Goal: Task Accomplishment & Management: Manage account settings

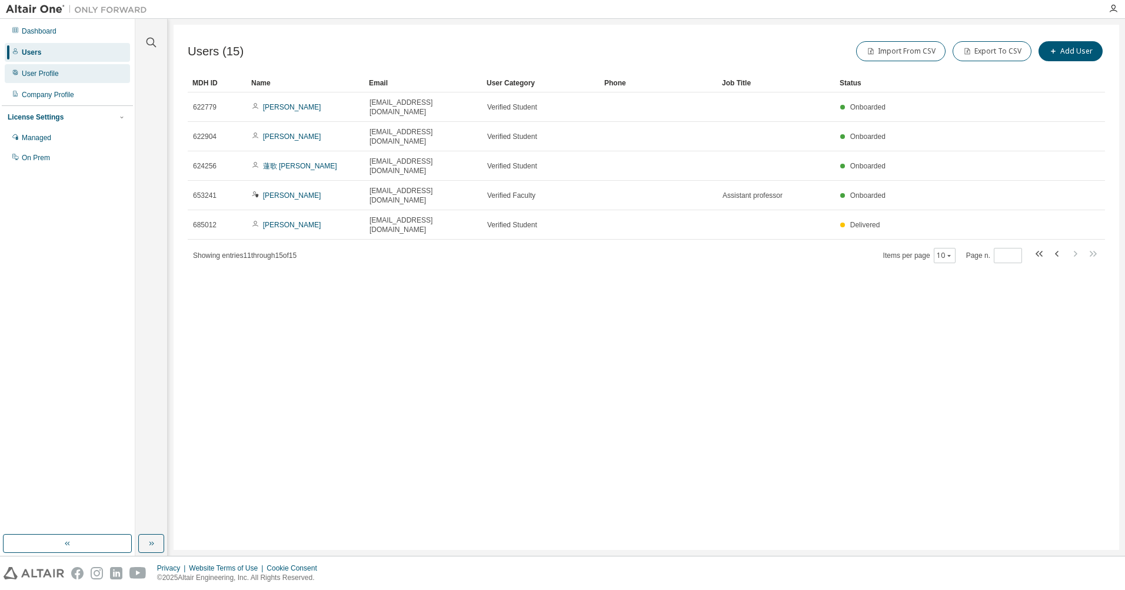
click at [42, 78] on div "User Profile" at bounding box center [40, 73] width 37 height 9
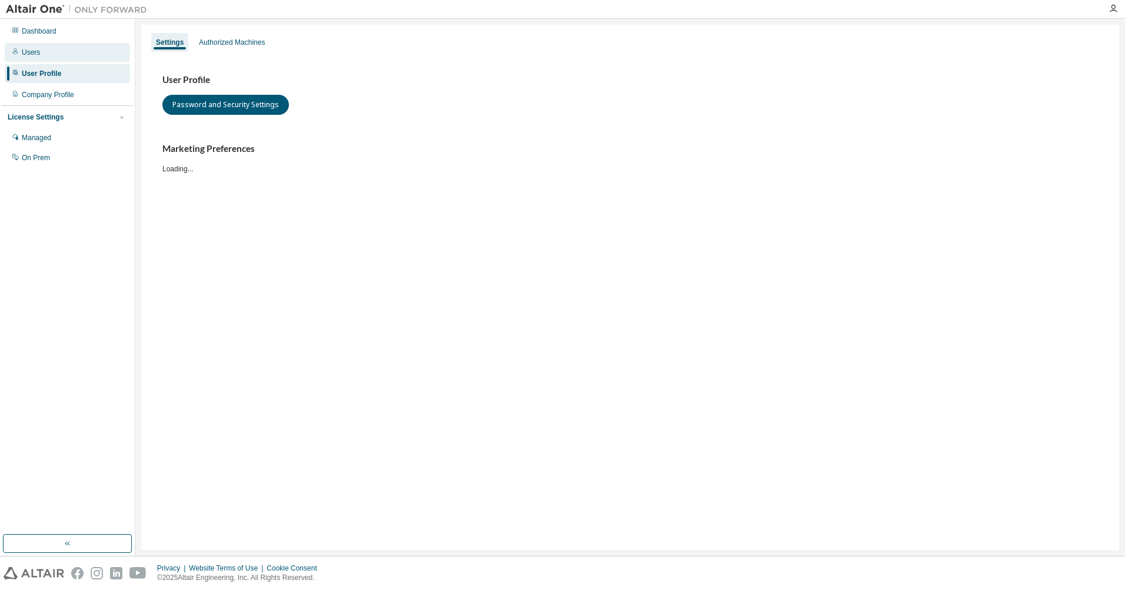
click at [30, 58] on div "Users" at bounding box center [67, 52] width 125 height 19
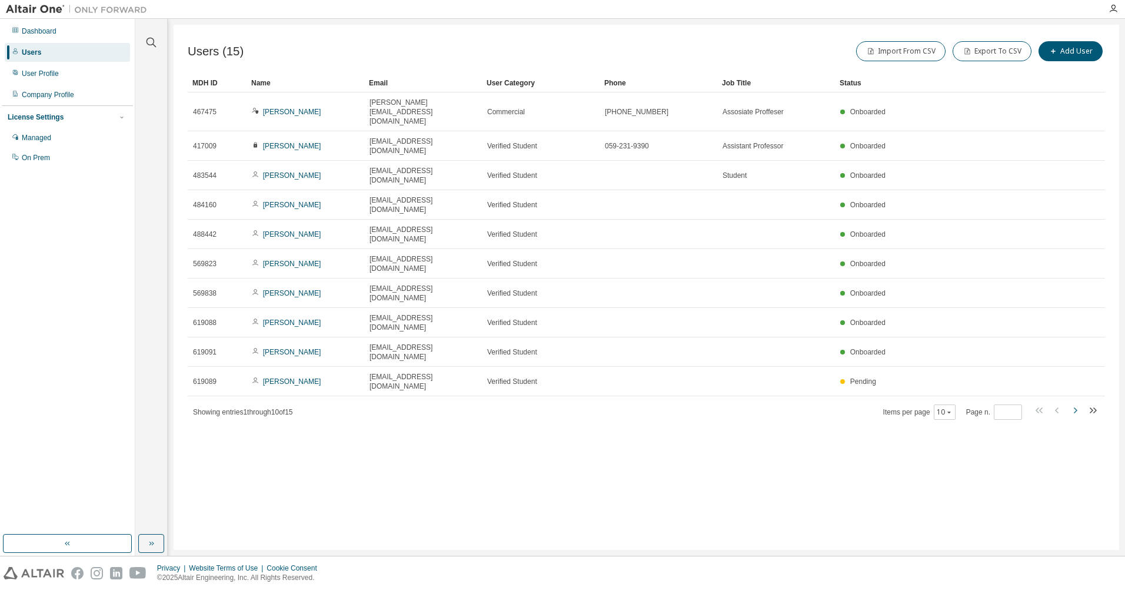
click at [1076, 403] on icon "button" at bounding box center [1075, 410] width 14 height 14
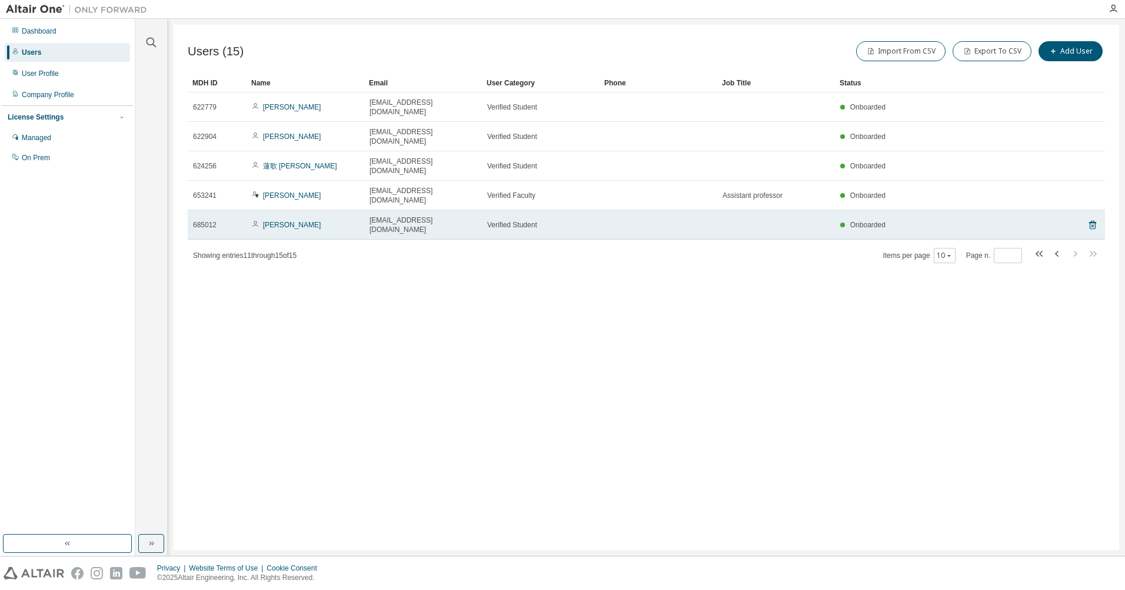
click at [486, 210] on td "Verified Student" at bounding box center [541, 224] width 118 height 29
click at [309, 221] on link "Keisuke Shimotani" at bounding box center [292, 225] width 58 height 8
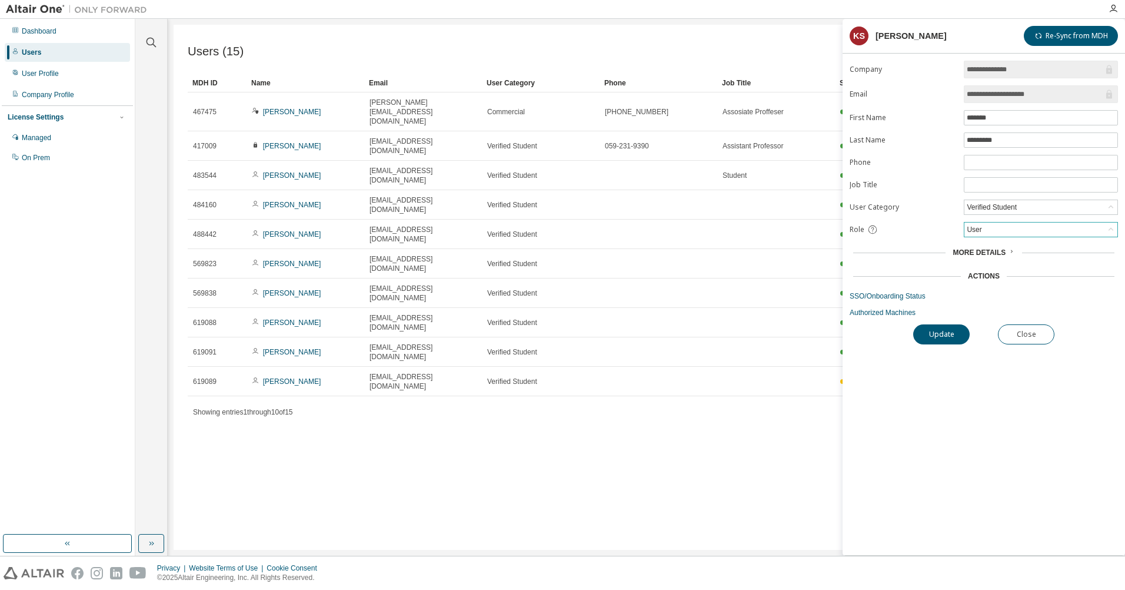
click at [1056, 230] on div "User" at bounding box center [1041, 229] width 153 height 14
click at [1042, 330] on button "Close" at bounding box center [1026, 334] width 56 height 20
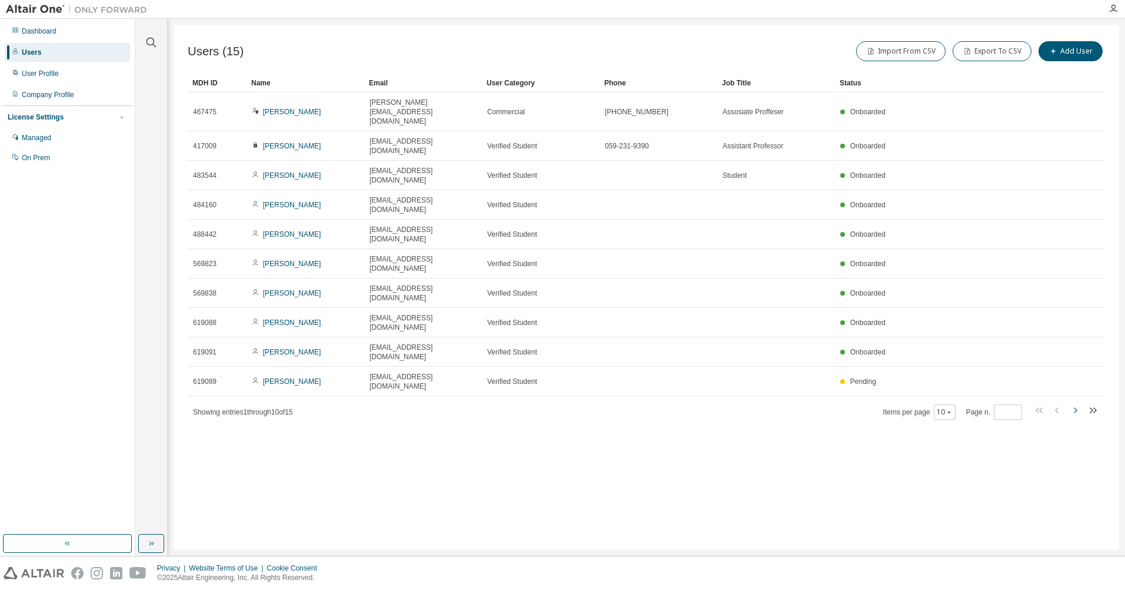
click at [1078, 403] on icon "button" at bounding box center [1075, 410] width 14 height 14
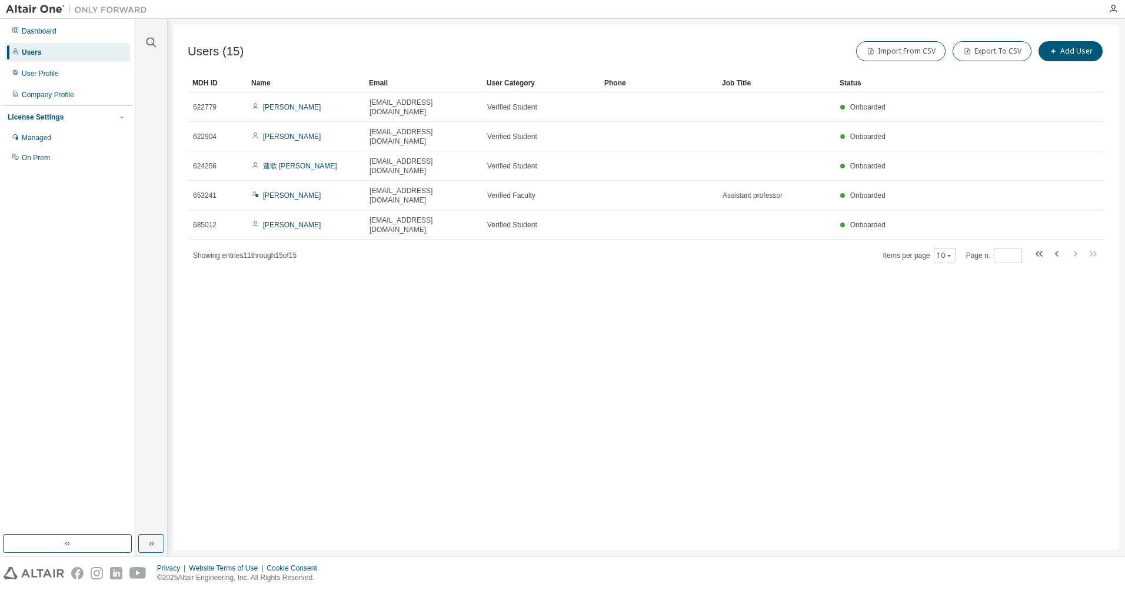
click at [1055, 251] on icon "button" at bounding box center [1057, 254] width 4 height 6
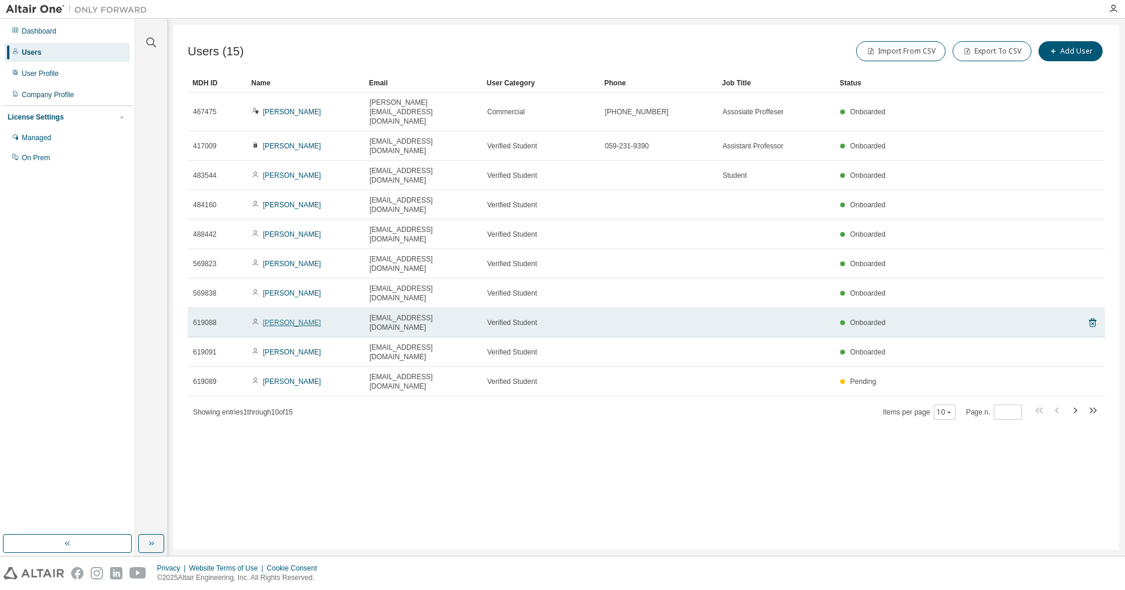
click at [293, 318] on link "Ichikawa Souta" at bounding box center [292, 322] width 58 height 8
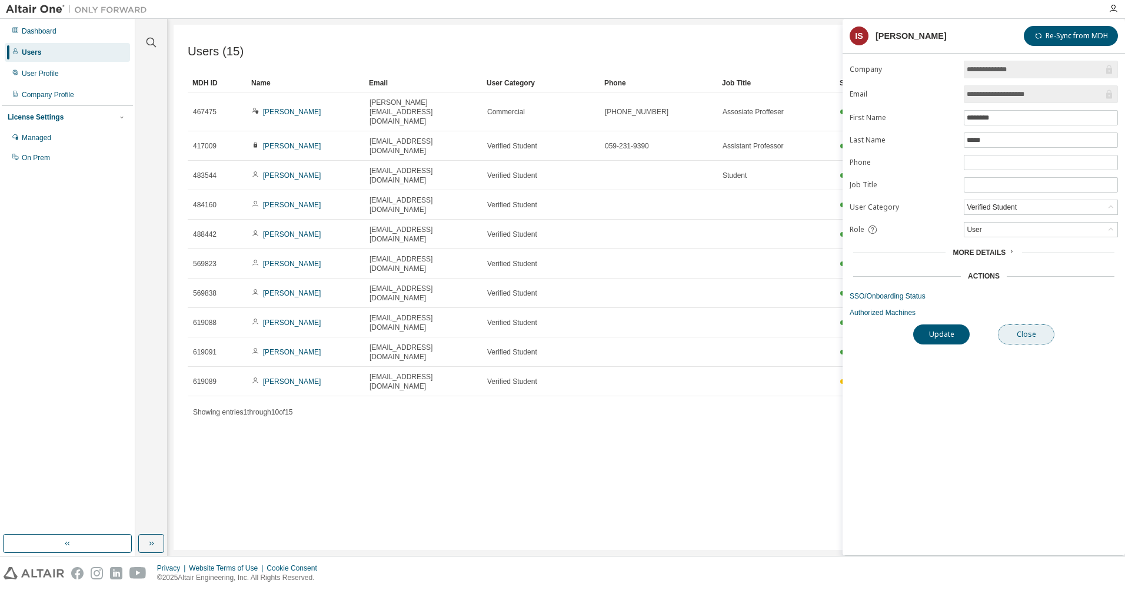
click at [1030, 332] on button "Close" at bounding box center [1026, 334] width 56 height 20
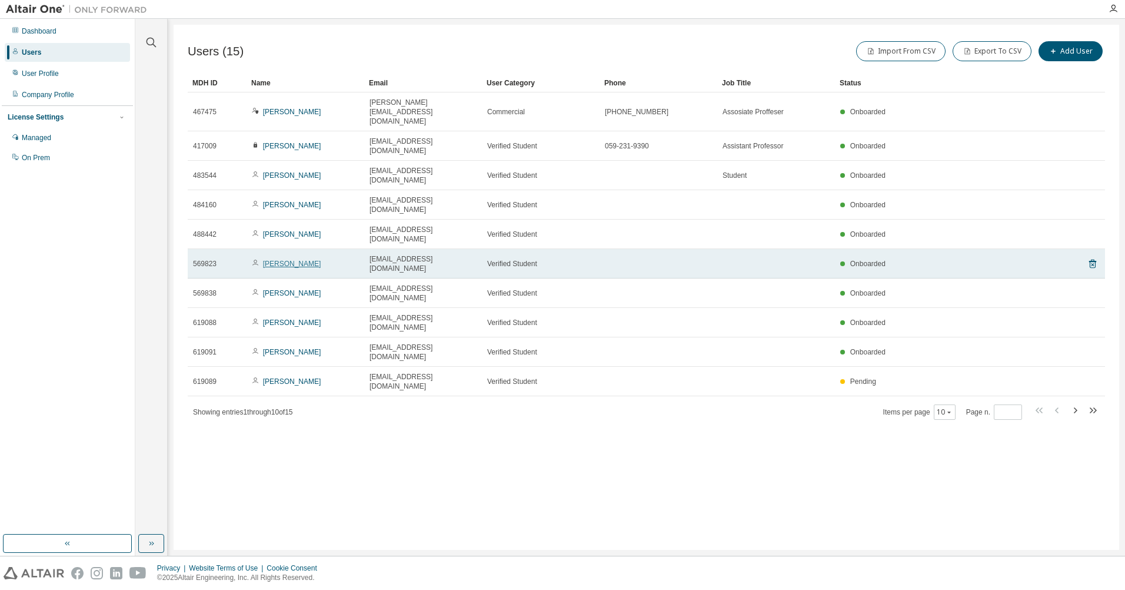
click at [293, 260] on link "Haruki Masatsugu" at bounding box center [292, 264] width 58 height 8
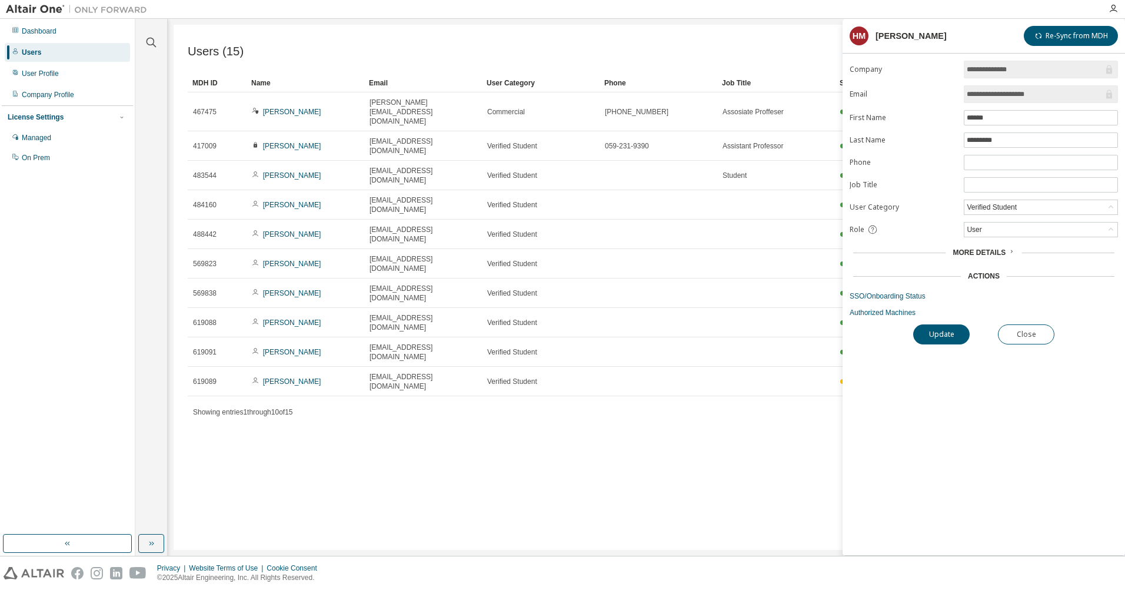
click at [1008, 251] on icon at bounding box center [1011, 251] width 7 height 7
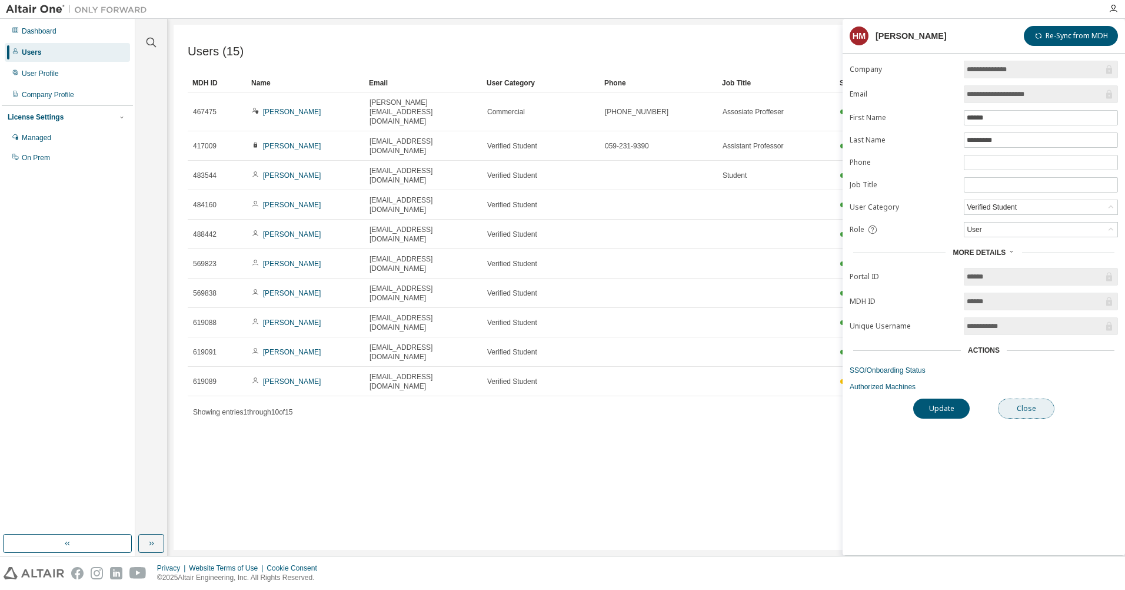
click at [1033, 410] on button "Close" at bounding box center [1026, 408] width 56 height 20
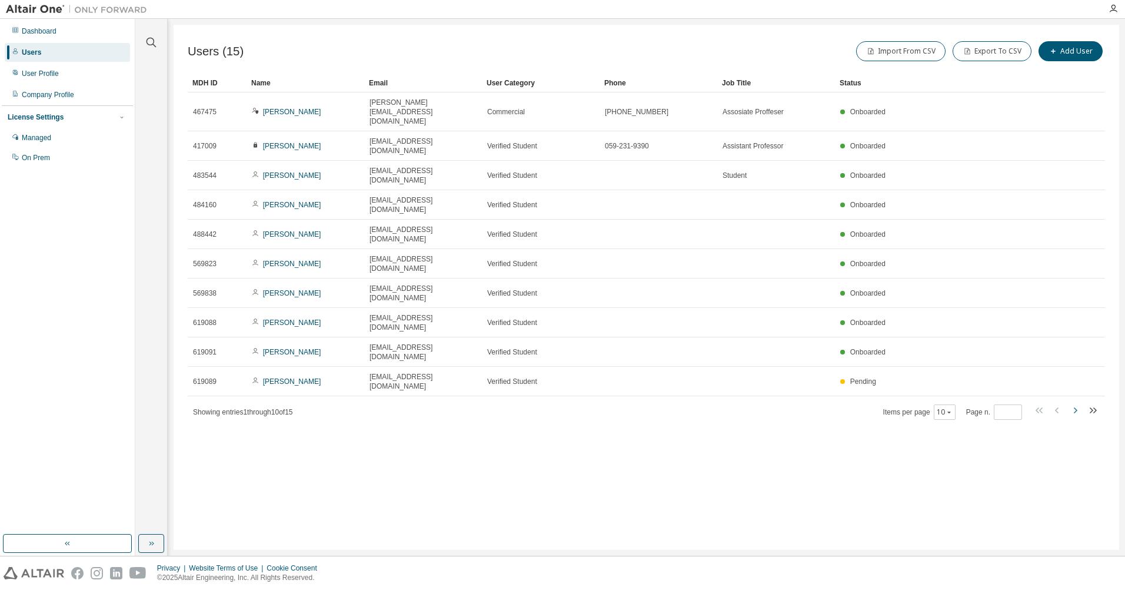
click at [1075, 407] on icon "button" at bounding box center [1076, 410] width 4 height 6
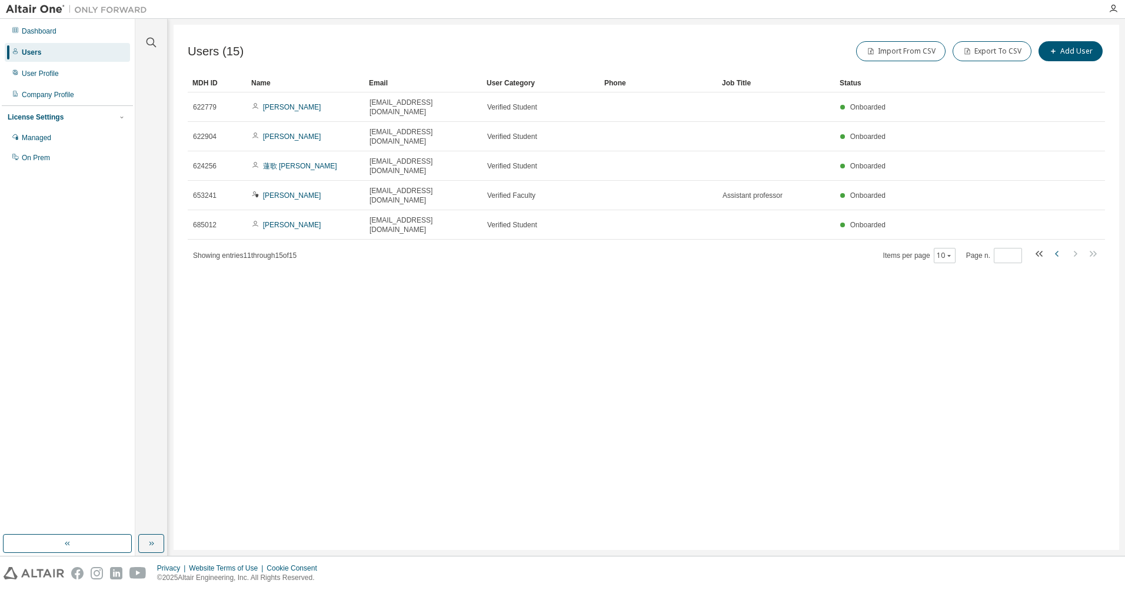
click at [1060, 247] on icon "button" at bounding box center [1057, 254] width 14 height 14
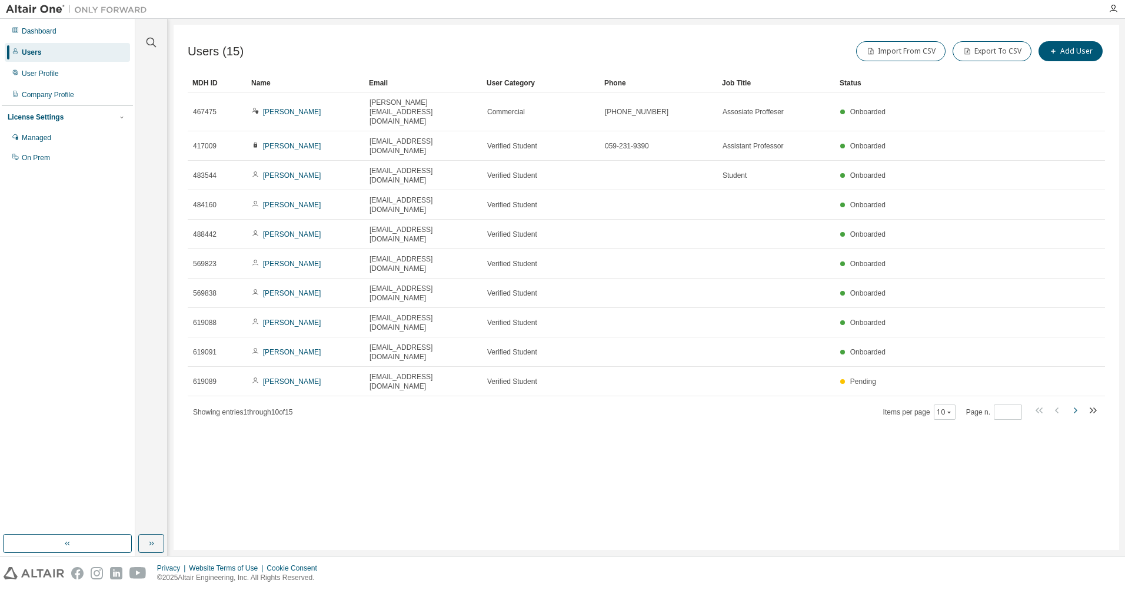
click at [1070, 403] on icon "button" at bounding box center [1075, 410] width 14 height 14
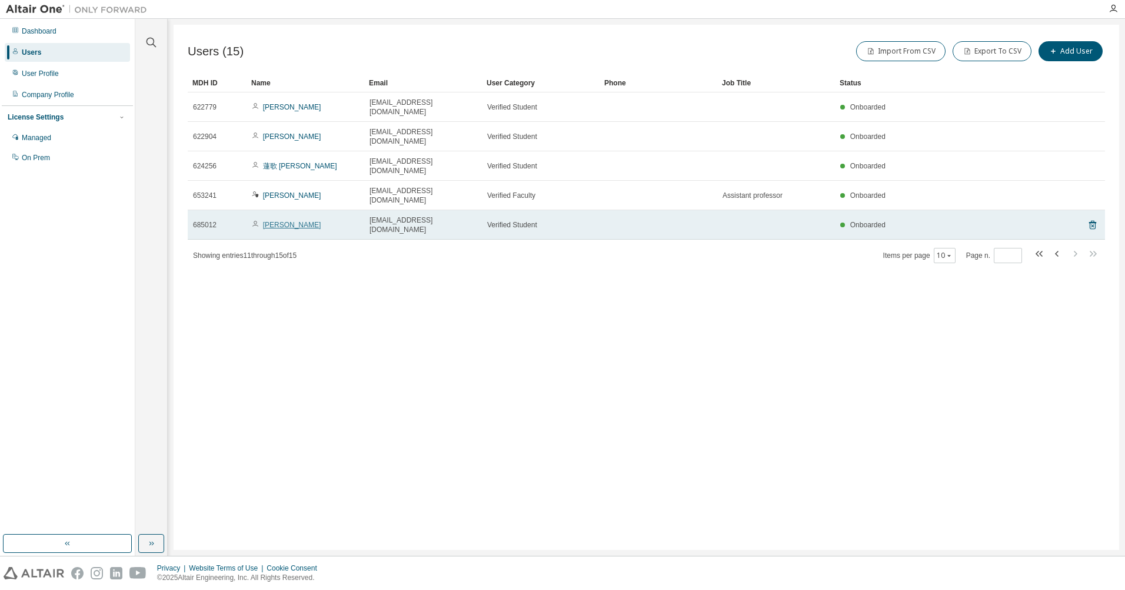
click at [305, 221] on link "Keisuke Shimotani" at bounding box center [292, 225] width 58 height 8
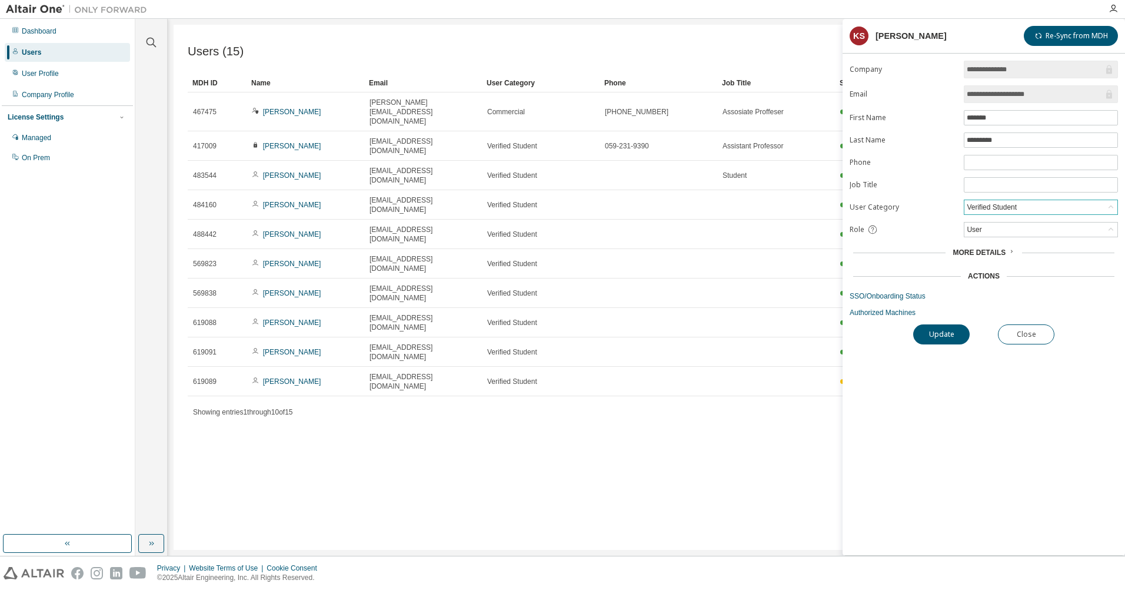
click at [1082, 203] on div "Verified Student" at bounding box center [1041, 207] width 153 height 14
click at [1082, 224] on div "User" at bounding box center [1041, 229] width 153 height 14
click at [992, 254] on span "More Details" at bounding box center [979, 252] width 53 height 8
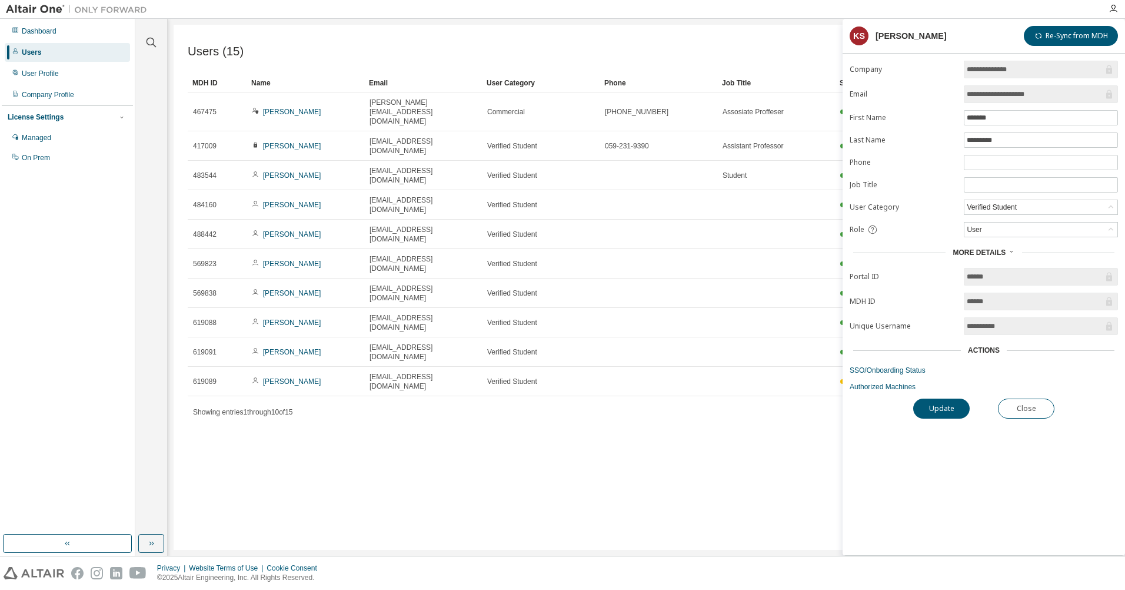
click at [556, 330] on div "Users (15) Import From CSV Export To CSV Add User Clear Load Save Save As Field…" at bounding box center [647, 287] width 946 height 525
click at [1024, 407] on button "Close" at bounding box center [1026, 408] width 56 height 20
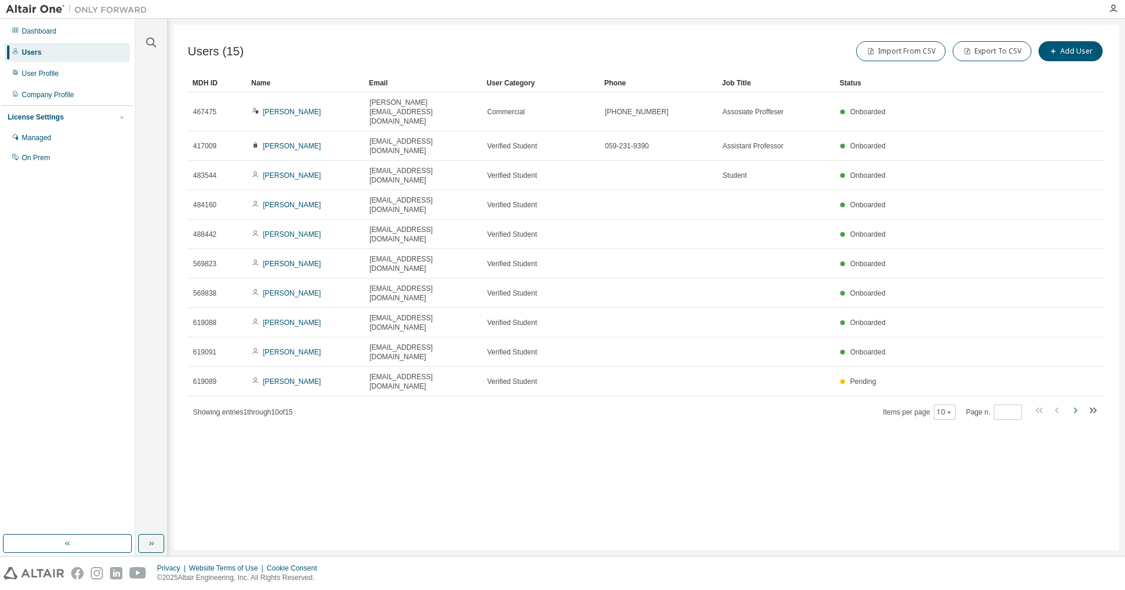
click at [1074, 403] on icon "button" at bounding box center [1075, 410] width 14 height 14
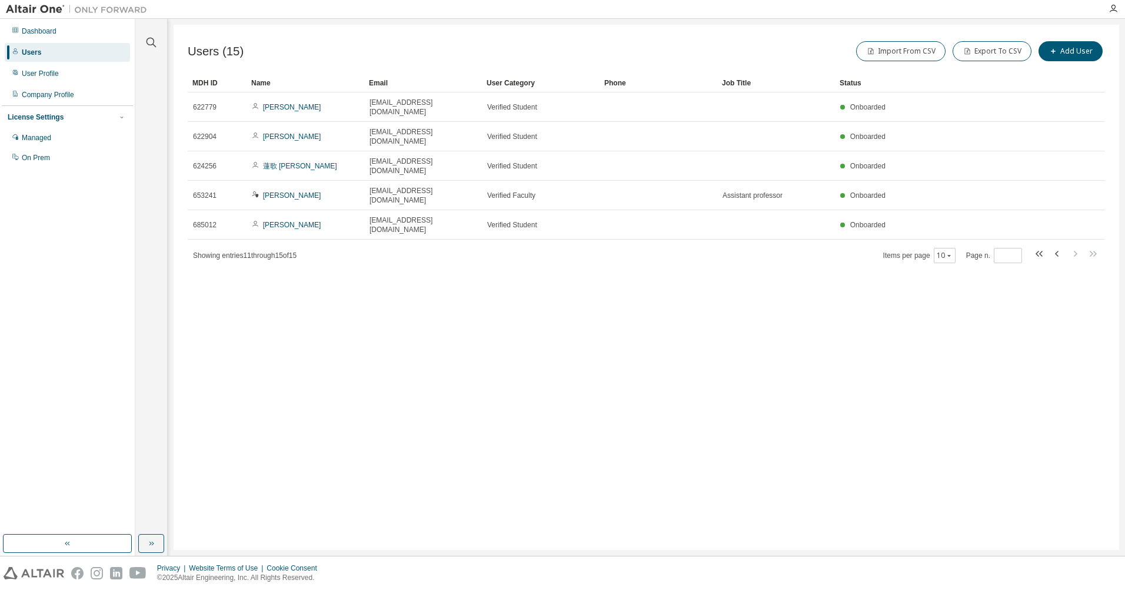
click at [298, 221] on link "Keisuke Shimotani" at bounding box center [292, 225] width 58 height 8
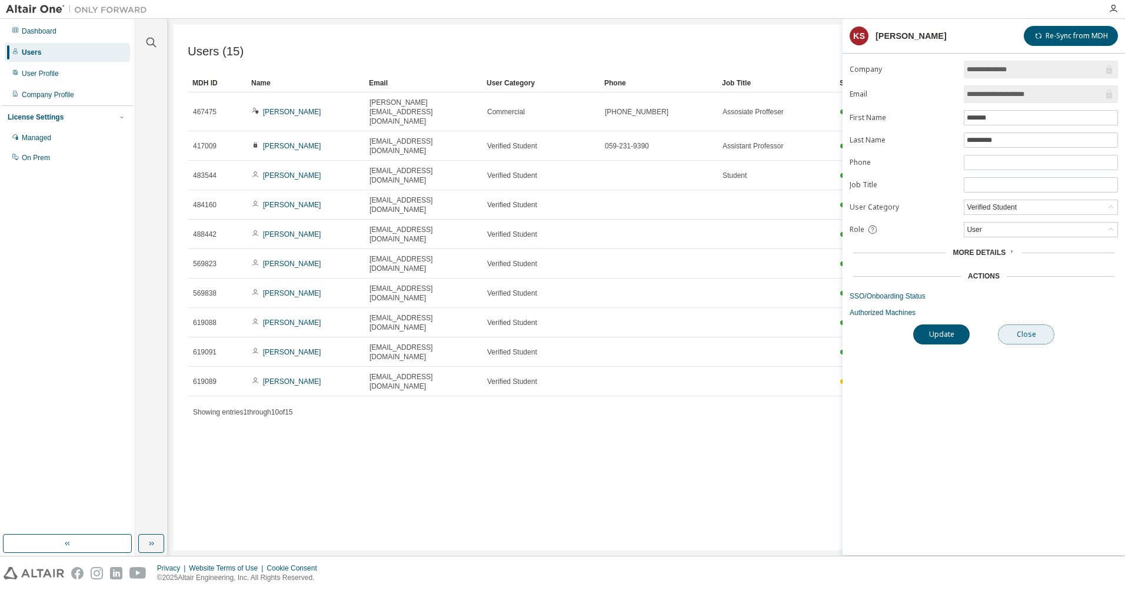
click at [1040, 339] on button "Close" at bounding box center [1026, 334] width 56 height 20
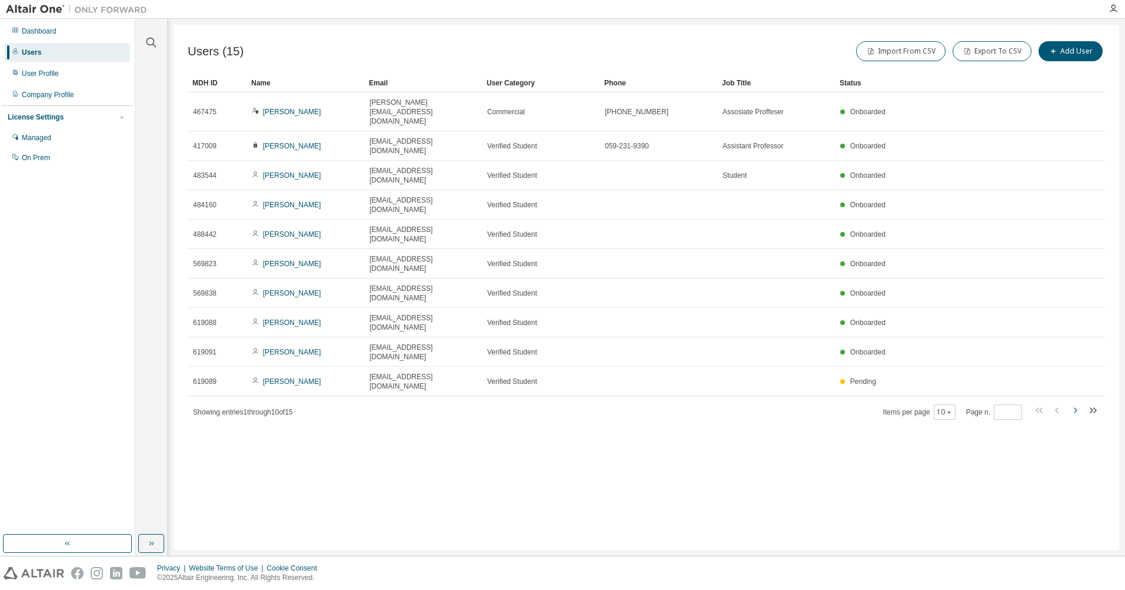
click at [1075, 403] on icon "button" at bounding box center [1075, 410] width 14 height 14
type input "*"
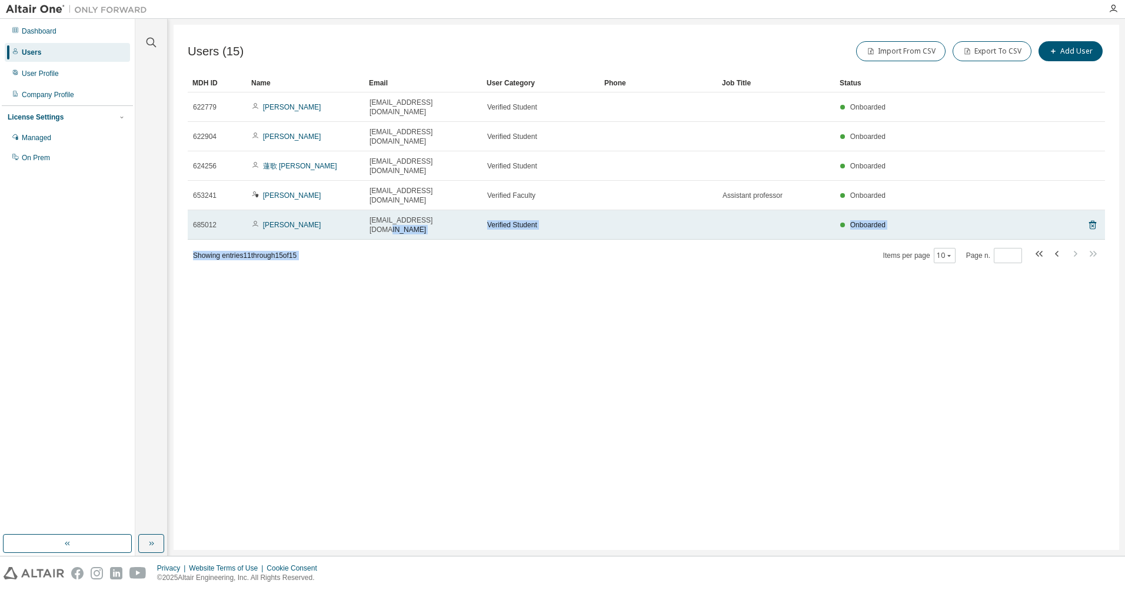
drag, startPoint x: 631, startPoint y: 204, endPoint x: 481, endPoint y: 189, distance: 150.8
click at [481, 189] on div "MDH ID Name Email User Category Phone Job Title Status 622779 matsumoto taketo …" at bounding box center [646, 169] width 917 height 190
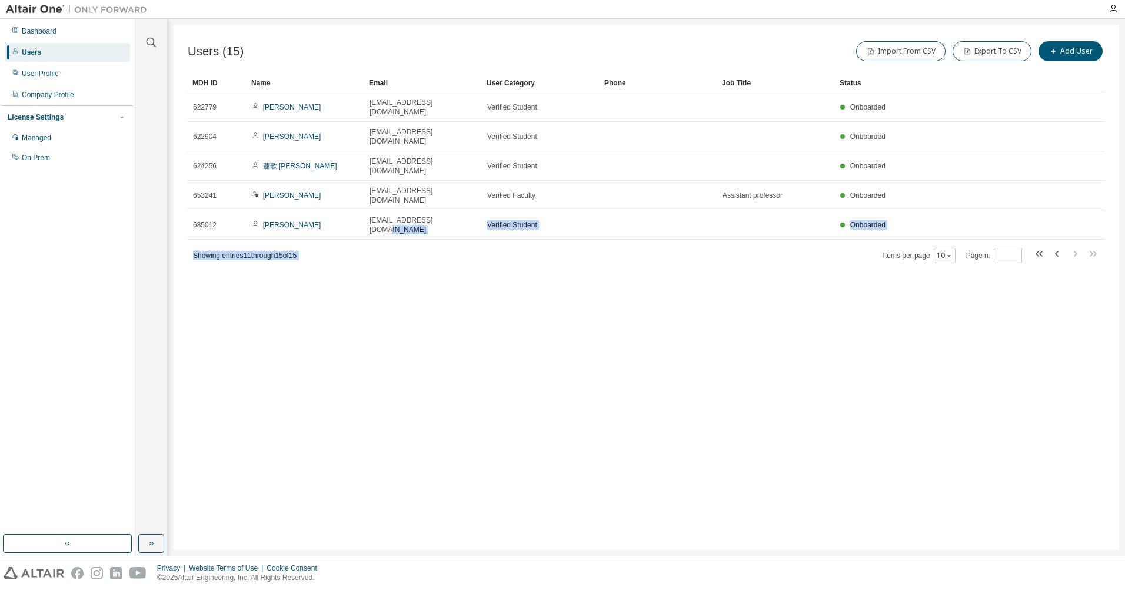
drag, startPoint x: 481, startPoint y: 189, endPoint x: 413, endPoint y: 199, distance: 68.9
click at [413, 199] on div "MDH ID Name Email User Category Phone Job Title Status 622779 matsumoto taketo …" at bounding box center [646, 169] width 917 height 190
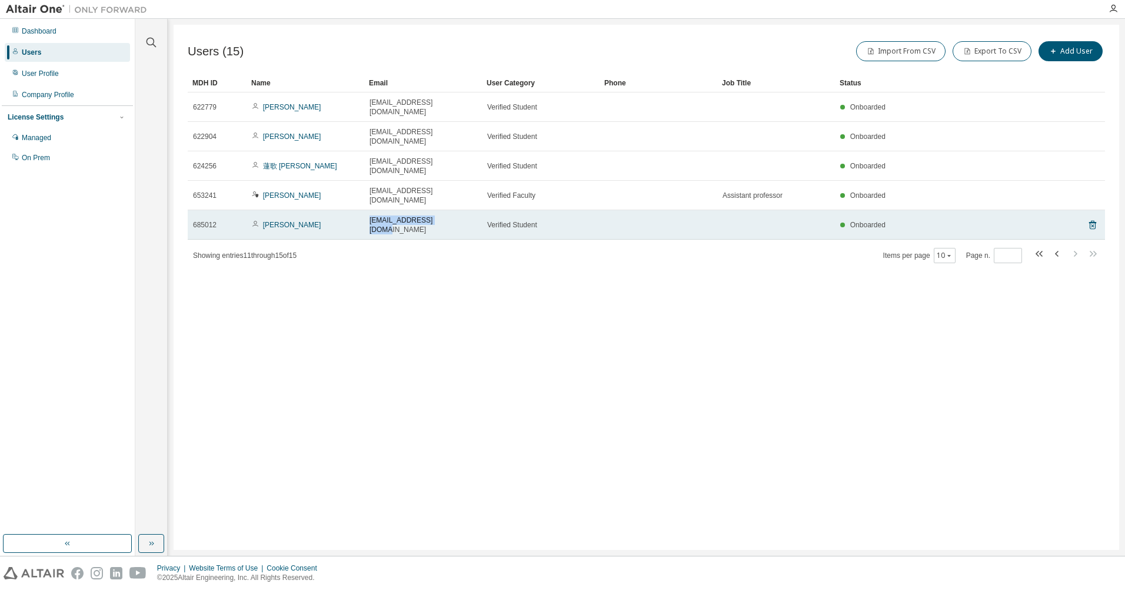
drag, startPoint x: 447, startPoint y: 186, endPoint x: 367, endPoint y: 184, distance: 80.1
click at [367, 210] on td "422340@m.mie-u.ac.jp" at bounding box center [423, 224] width 118 height 29
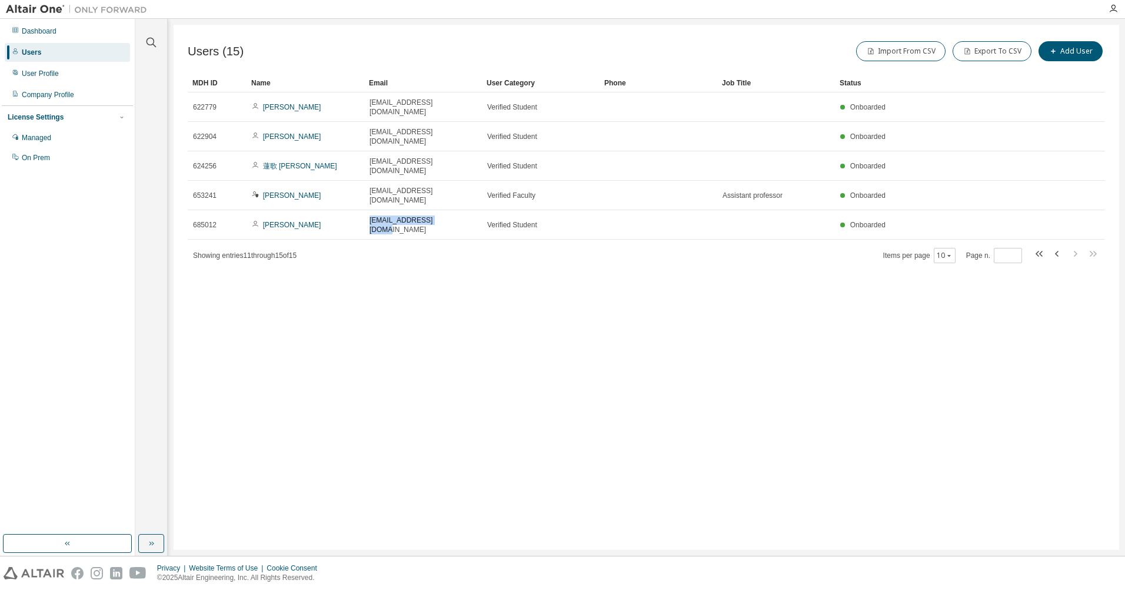
copy span "422340@m.mie-u.ac.jp"
click at [1068, 54] on button "Add User" at bounding box center [1071, 51] width 64 height 20
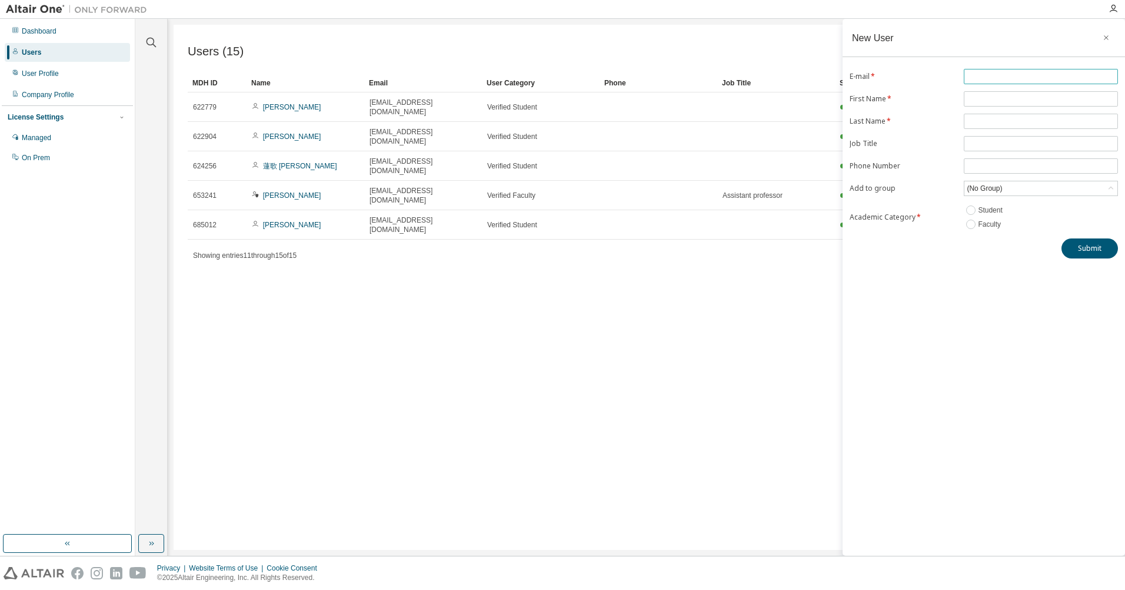
click at [1001, 76] on input "text" at bounding box center [1041, 76] width 148 height 9
paste input "**********"
type input "**********"
click at [1109, 38] on icon "button" at bounding box center [1106, 37] width 8 height 9
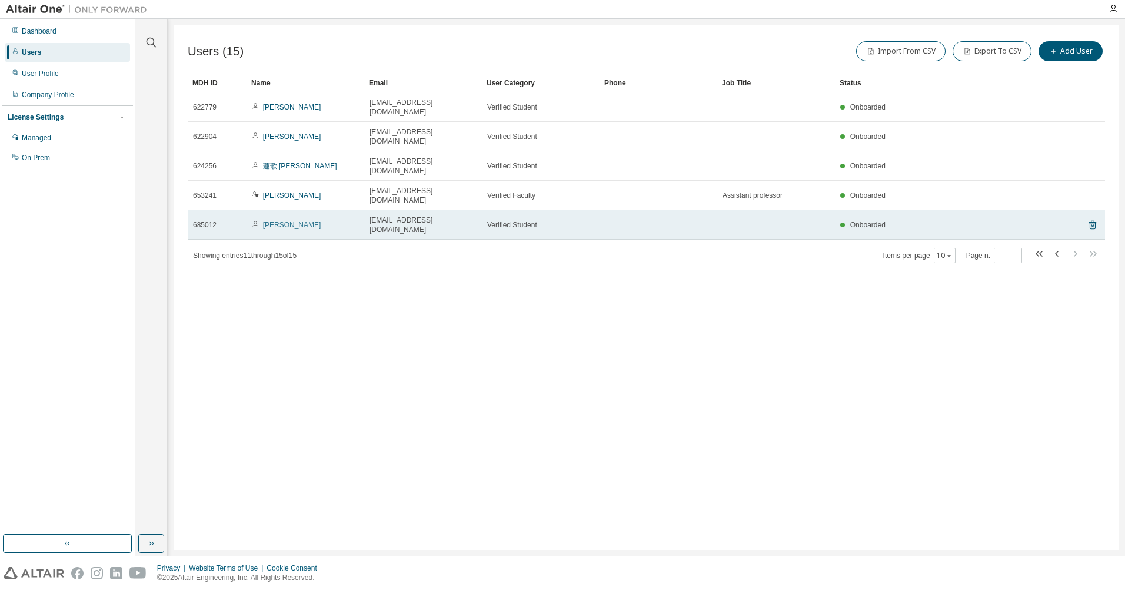
click at [304, 221] on link "Keisuke Shimotani" at bounding box center [292, 225] width 58 height 8
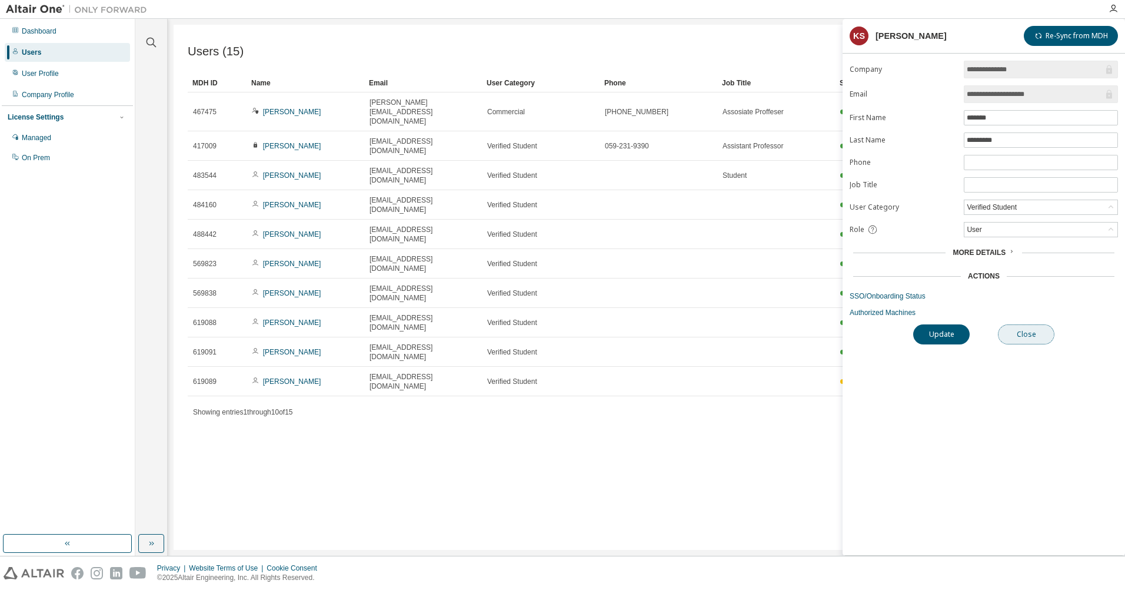
click at [1034, 335] on button "Close" at bounding box center [1026, 334] width 56 height 20
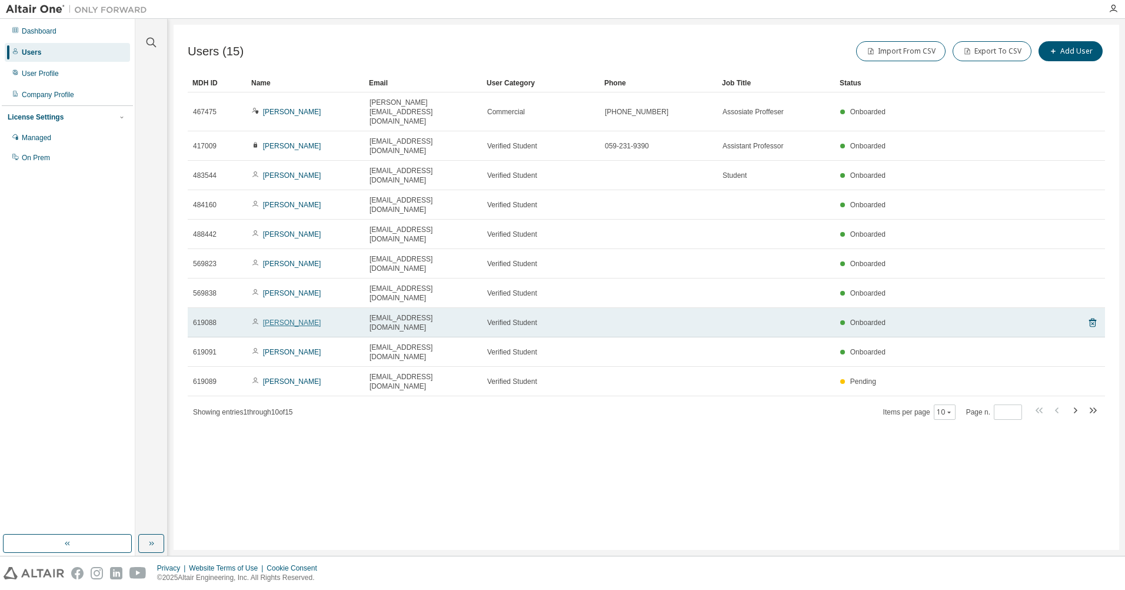
click at [288, 318] on link "Ichikawa Souta" at bounding box center [292, 322] width 58 height 8
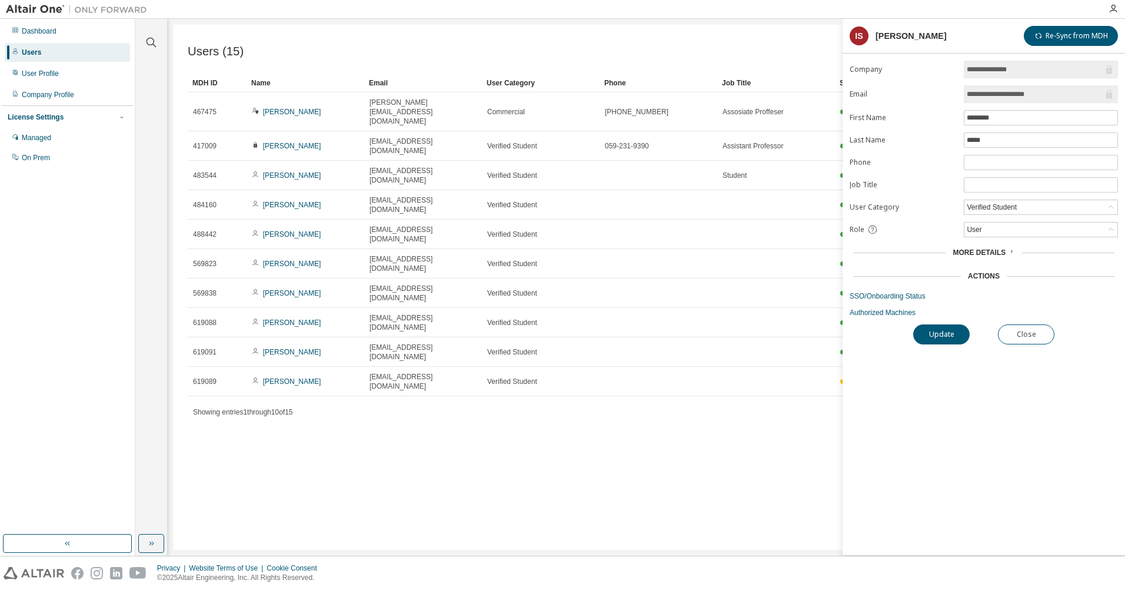
click at [1005, 254] on div "More Details" at bounding box center [984, 252] width 62 height 9
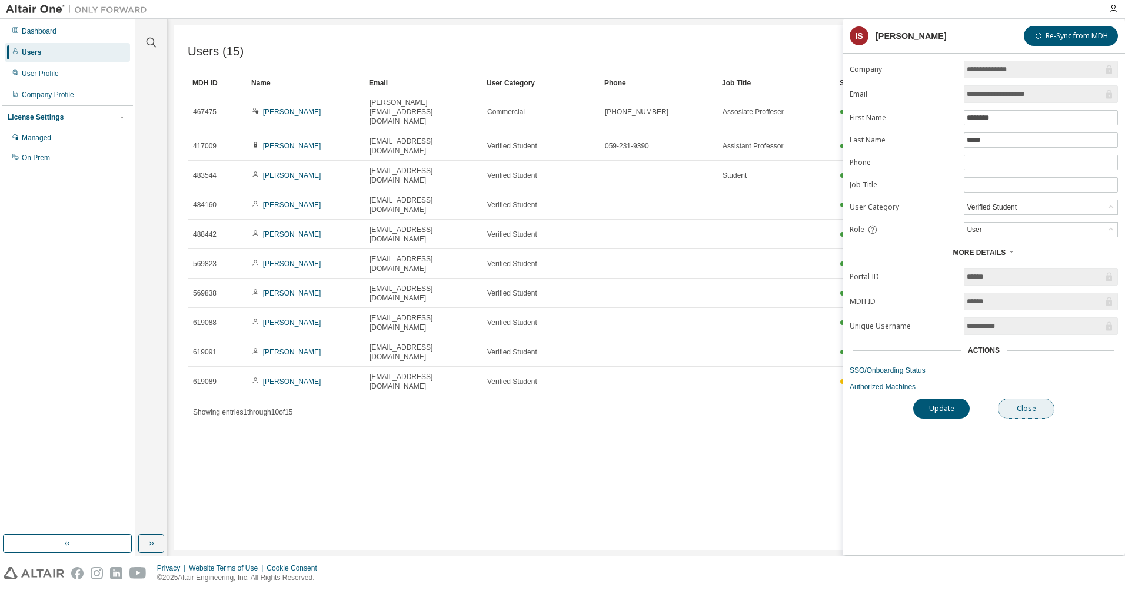
click at [1028, 408] on button "Close" at bounding box center [1026, 408] width 56 height 20
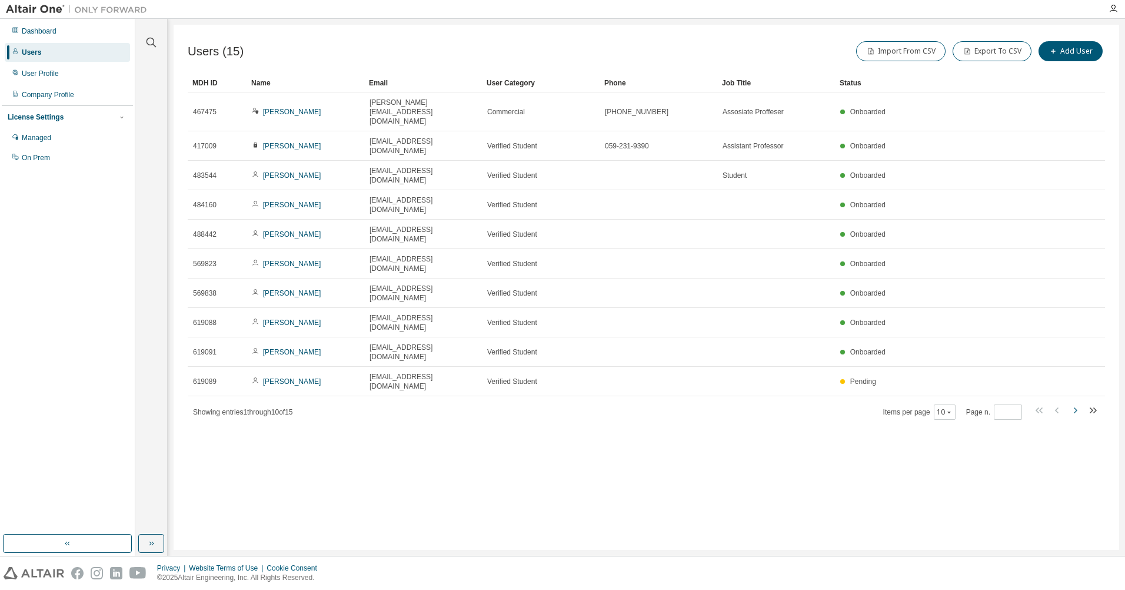
click at [1076, 403] on icon "button" at bounding box center [1075, 410] width 14 height 14
type input "*"
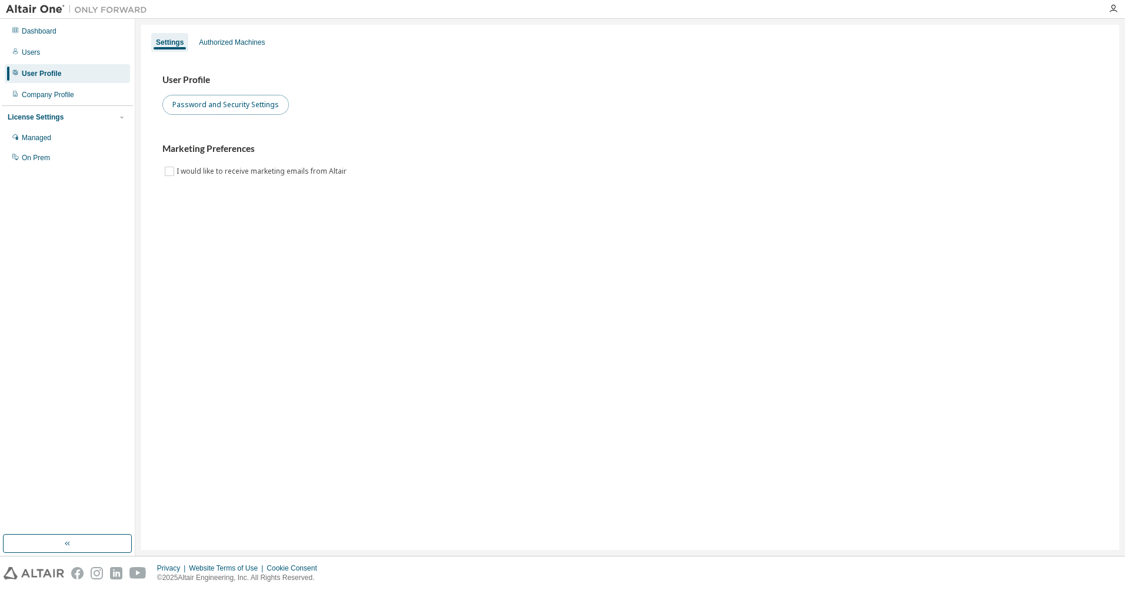
click at [228, 103] on button "Password and Security Settings" at bounding box center [225, 105] width 127 height 20
